Goal: Transaction & Acquisition: Purchase product/service

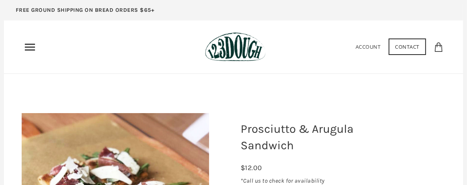
click at [233, 43] on img at bounding box center [235, 47] width 60 height 30
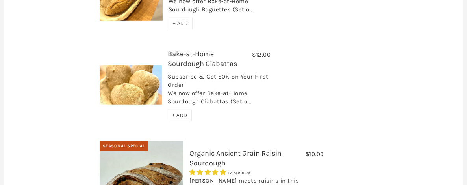
scroll to position [472, 0]
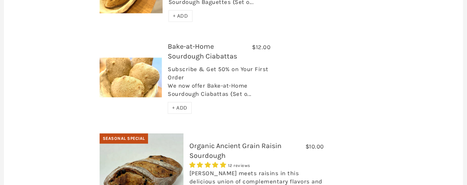
click at [140, 68] on img at bounding box center [131, 78] width 63 height 40
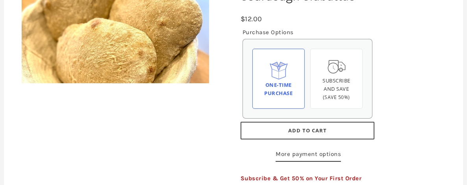
scroll to position [157, 0]
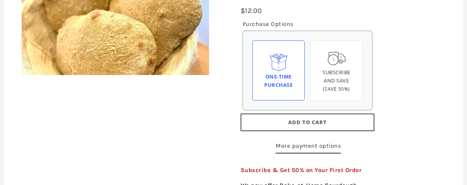
click at [273, 122] on button "Add to Cart" at bounding box center [307, 123] width 134 height 18
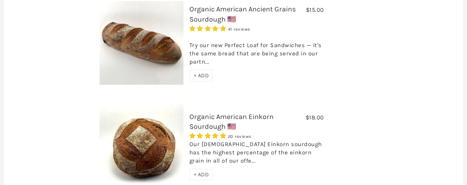
scroll to position [787, 0]
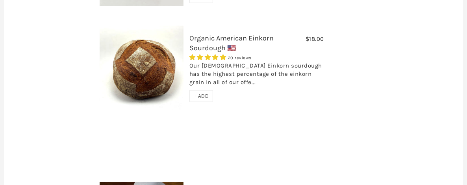
click at [217, 53] on div "20 reviews" at bounding box center [256, 57] width 135 height 9
click at [221, 34] on link "Organic American Einkorn Sourdough 🇺🇸" at bounding box center [231, 43] width 84 height 18
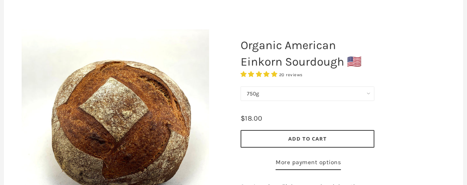
scroll to position [79, 0]
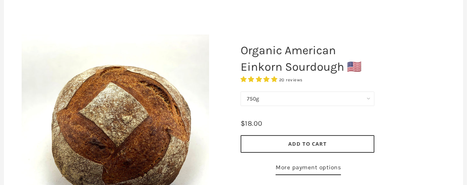
click at [282, 95] on select "750g" at bounding box center [307, 99] width 134 height 15
click at [224, 115] on div at bounding box center [115, 128] width 227 height 227
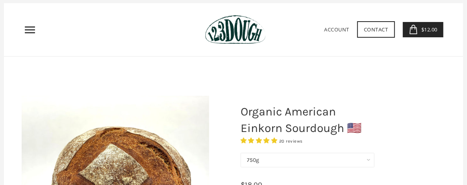
scroll to position [0, 0]
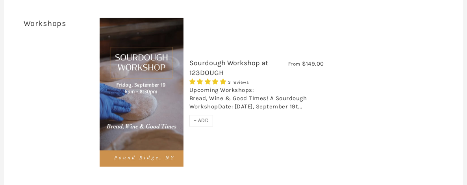
scroll to position [3148, 0]
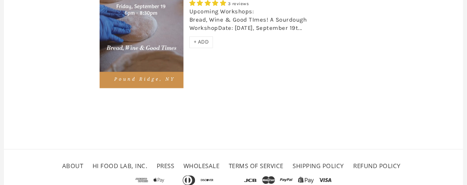
drag, startPoint x: 386, startPoint y: 99, endPoint x: 336, endPoint y: 105, distance: 49.6
click at [336, 105] on div "Workshops 1 item From $149.00 Sourdough Workshop at [GEOGRAPHIC_DATA] 3 reviews…" at bounding box center [233, 19] width 459 height 222
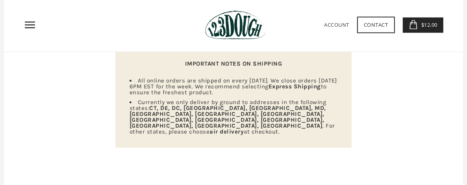
scroll to position [58, 0]
